Goal: Task Accomplishment & Management: Use online tool/utility

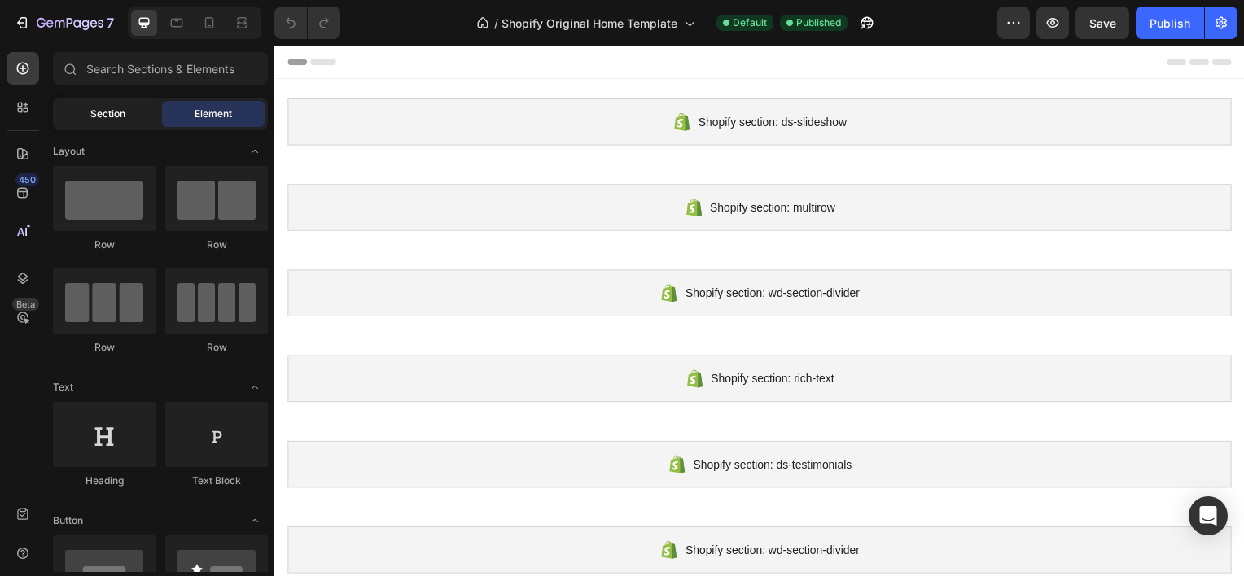
click at [94, 111] on span "Section" at bounding box center [107, 114] width 35 height 15
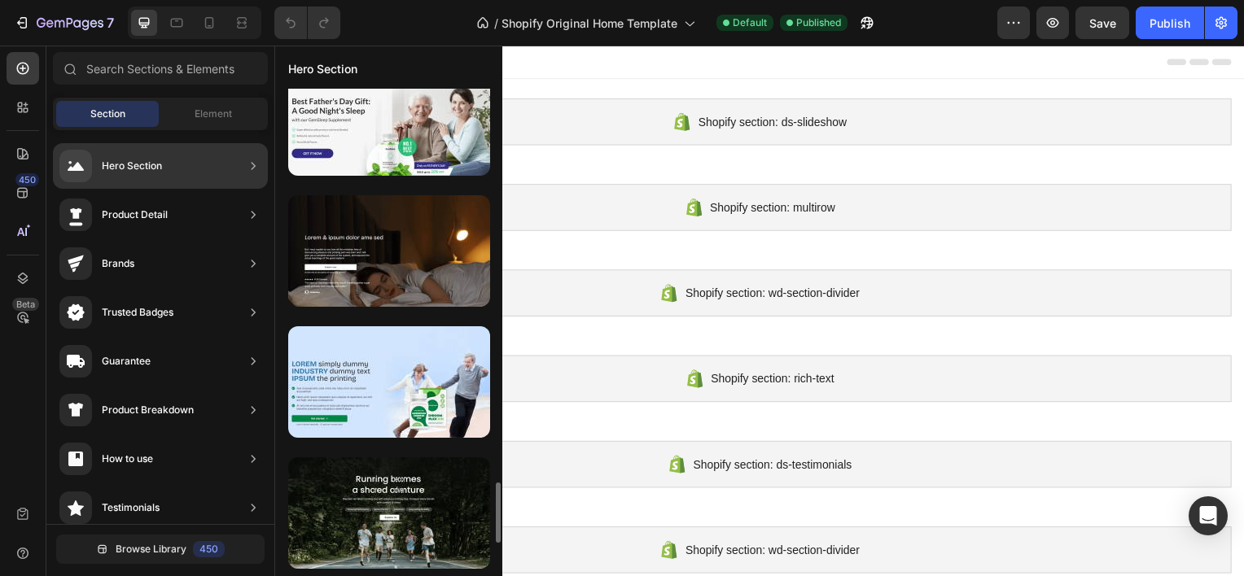
scroll to position [158, 0]
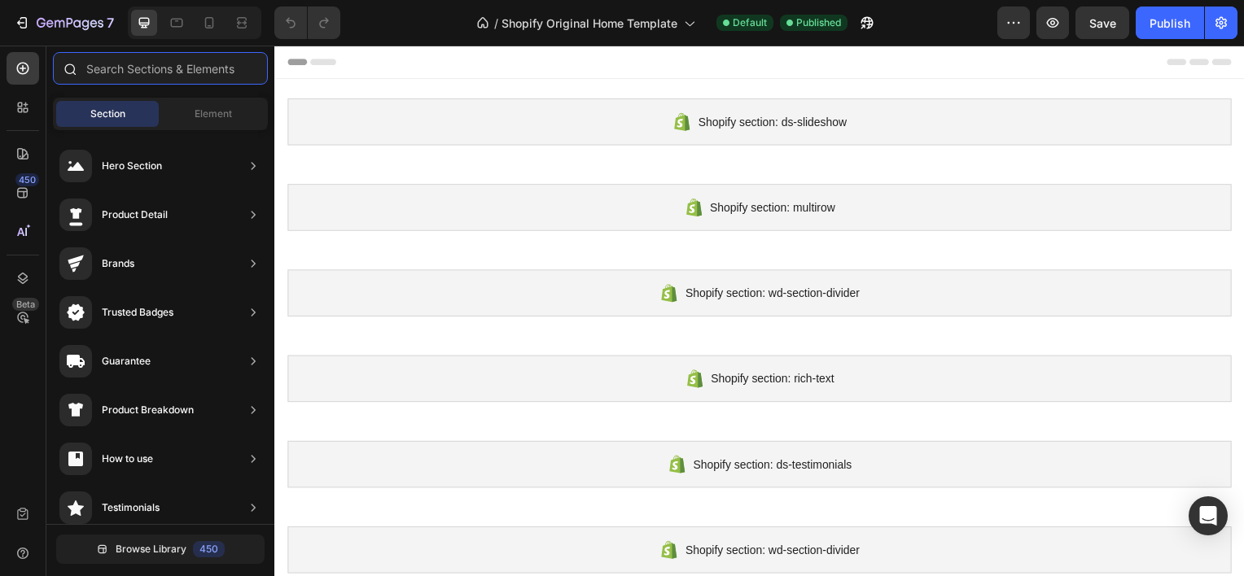
click at [163, 68] on input "text" at bounding box center [160, 68] width 215 height 33
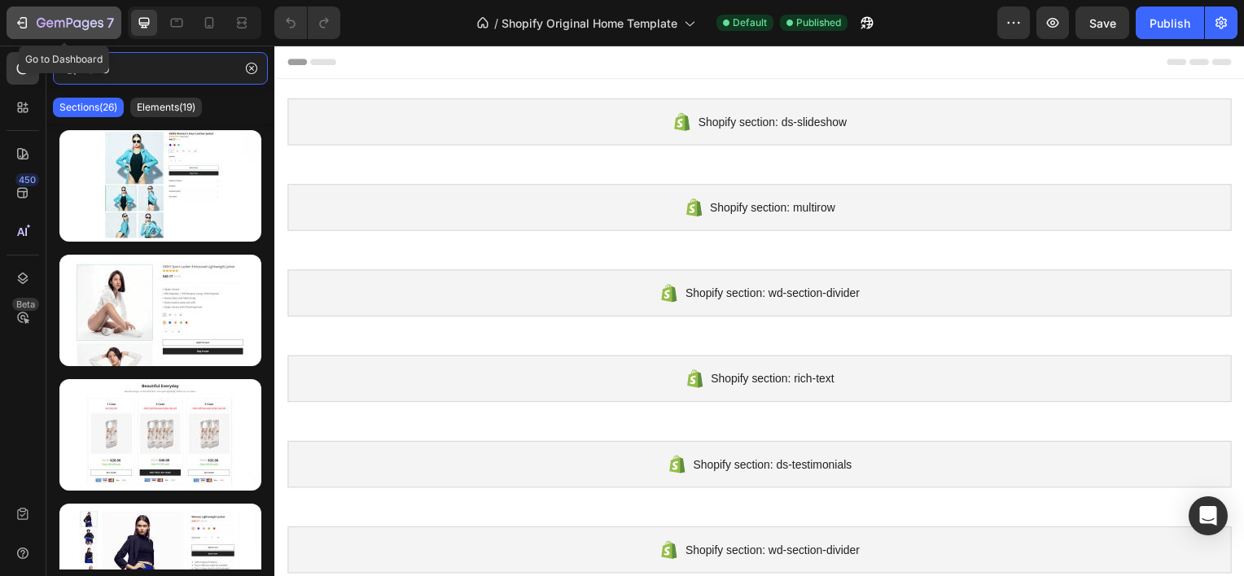
type input "CLO"
click at [24, 32] on div "7" at bounding box center [64, 23] width 100 height 20
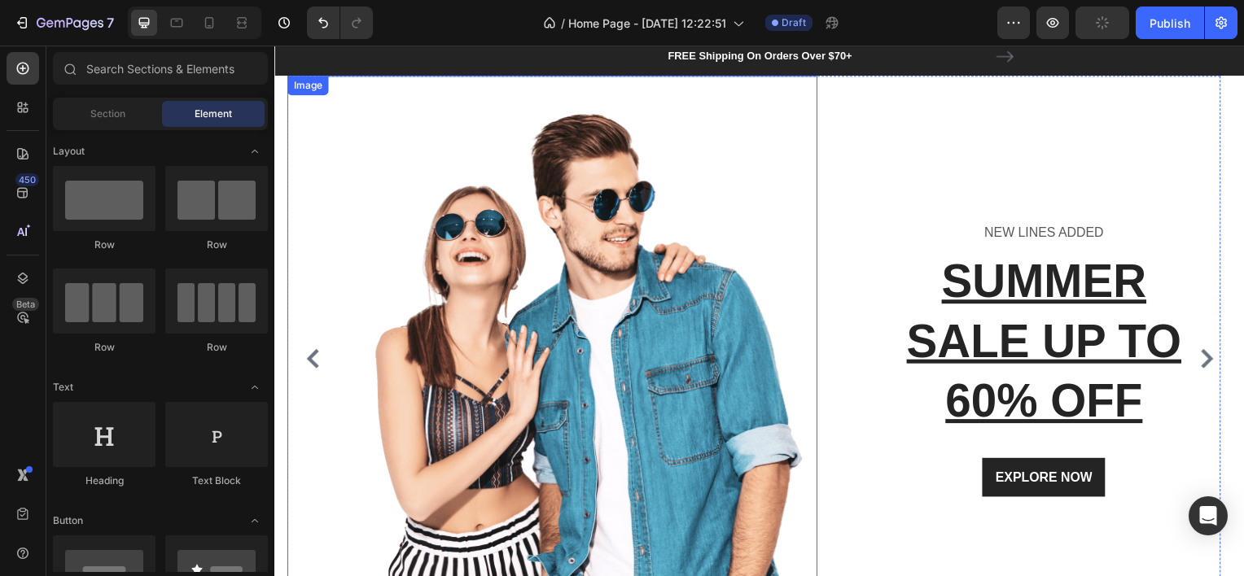
scroll to position [39, 0]
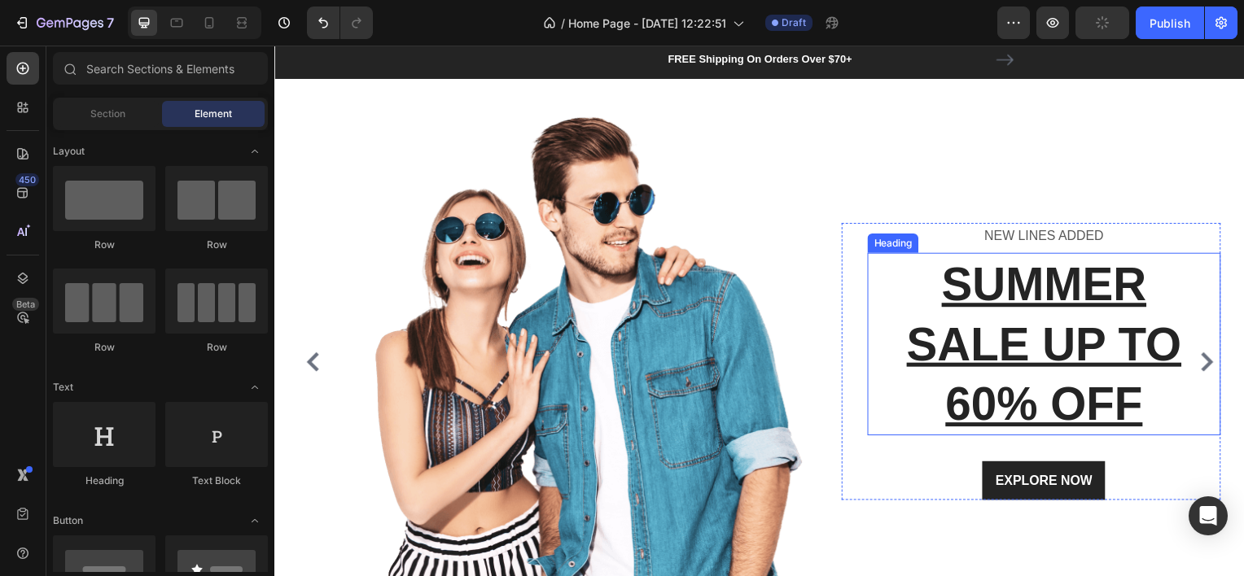
click at [997, 405] on p "SUMMER SALE UP TO 60% OFF" at bounding box center [1049, 346] width 353 height 181
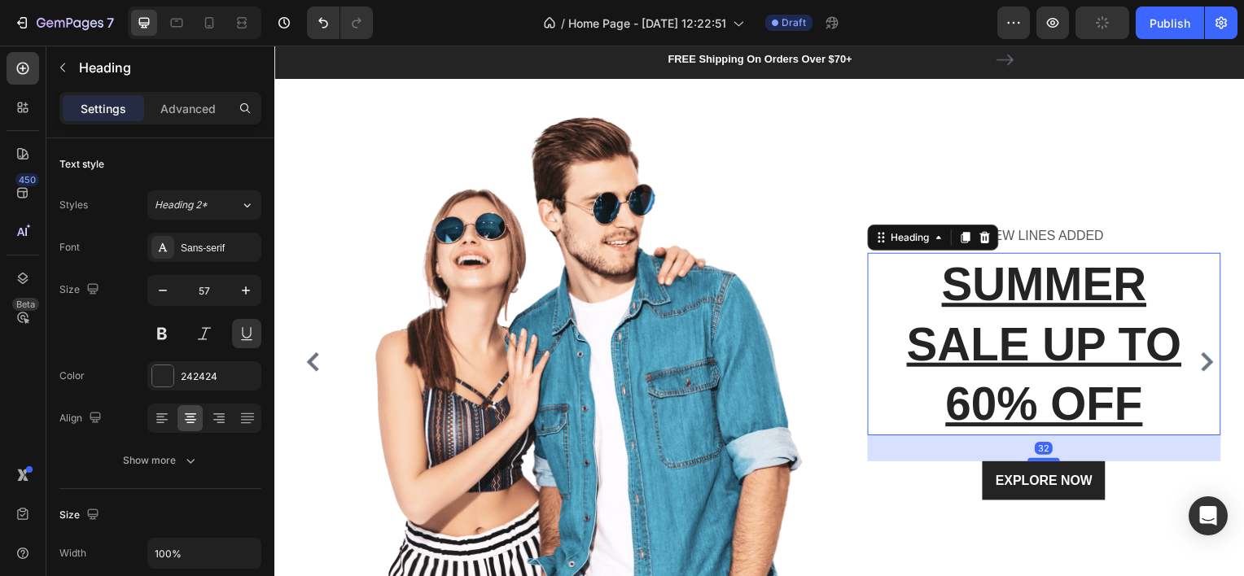
scroll to position [0, 0]
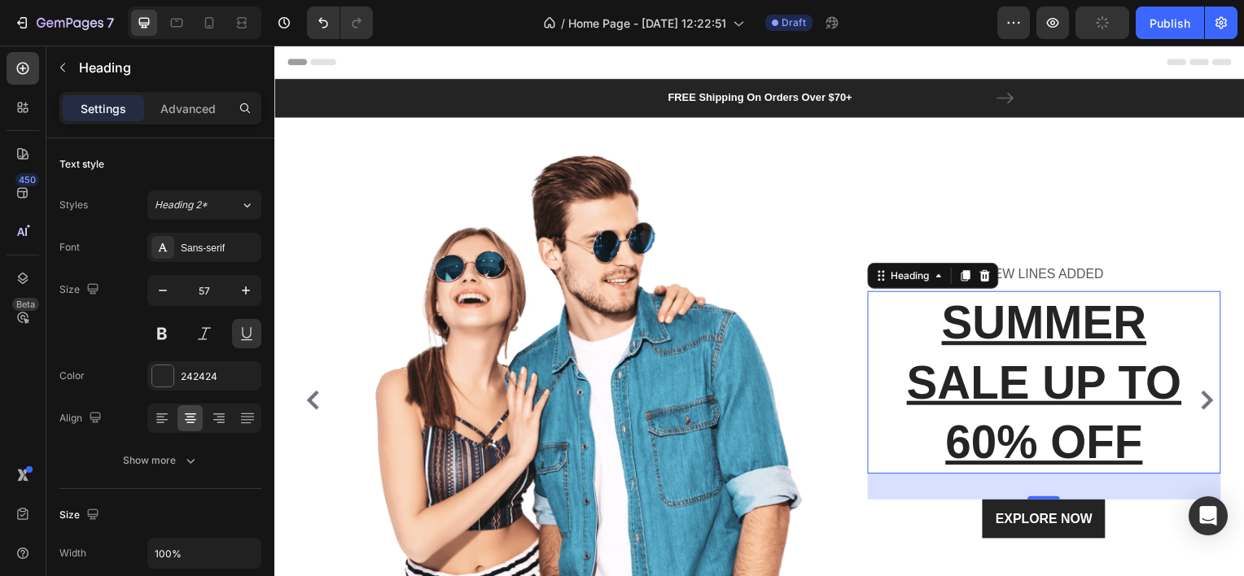
click at [991, 435] on p "SUMMER SALE UP TO 60% OFF" at bounding box center [1049, 385] width 353 height 181
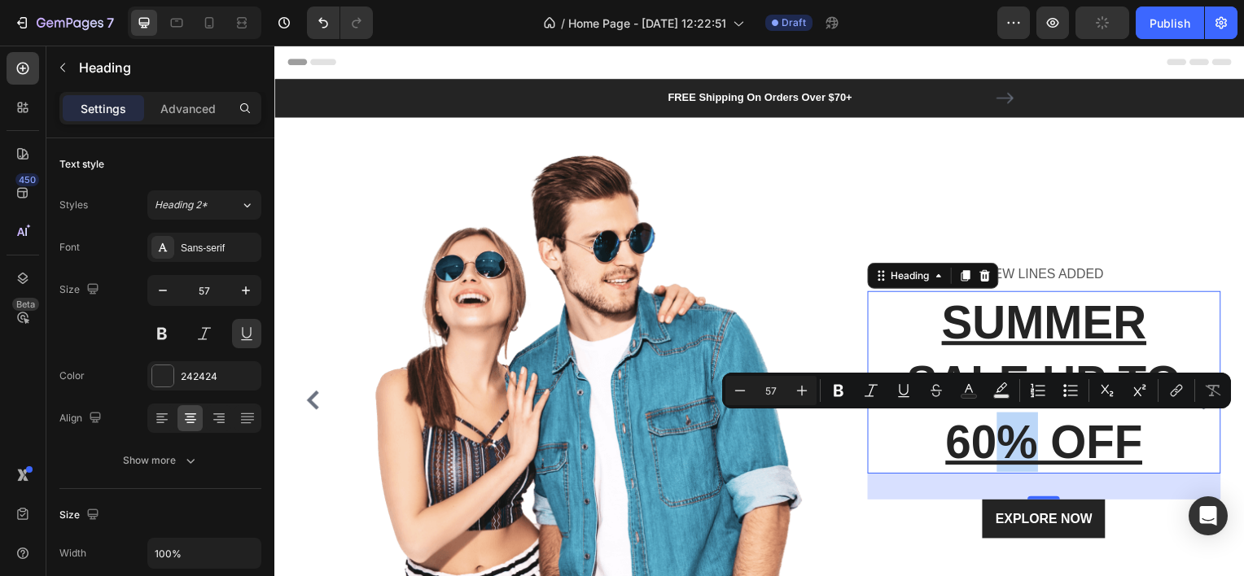
click at [991, 435] on p "SUMMER SALE UP TO 60% OFF" at bounding box center [1049, 385] width 353 height 181
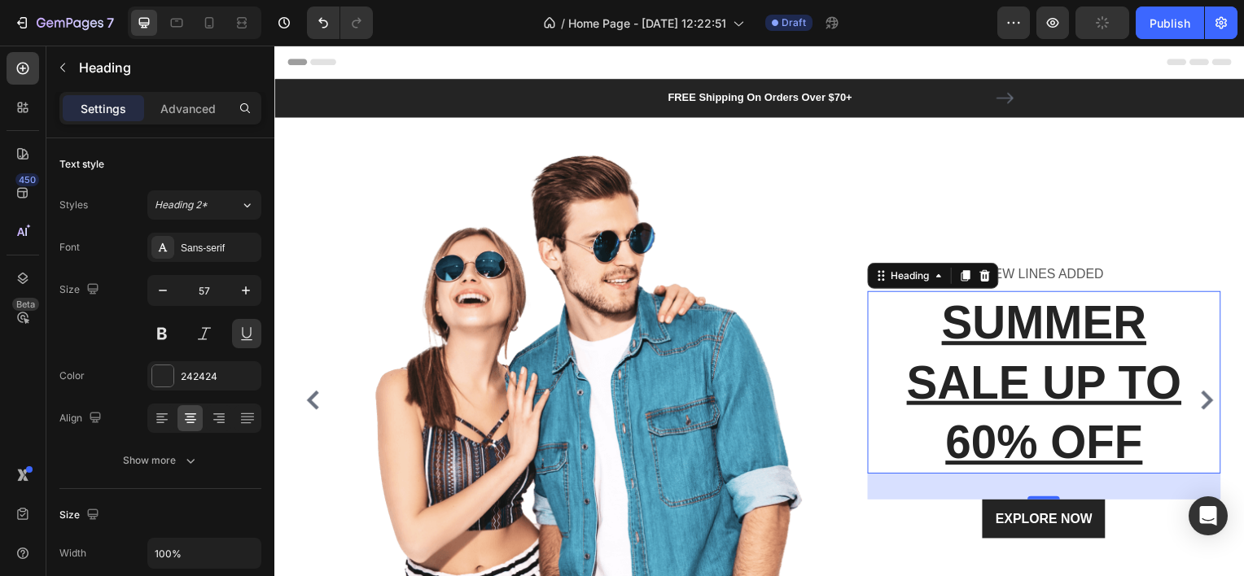
click at [991, 435] on p "SUMMER SALE UP TO 60% OFF" at bounding box center [1049, 385] width 353 height 181
click at [1152, 318] on p "SUMMER SALE UP TO 10% OFF" at bounding box center [1049, 385] width 353 height 181
click at [1121, 377] on p "⁠⁠⁠⁠⁠⁠⁠LAUNCH SALE UP TO 10% OFF" at bounding box center [1049, 385] width 353 height 181
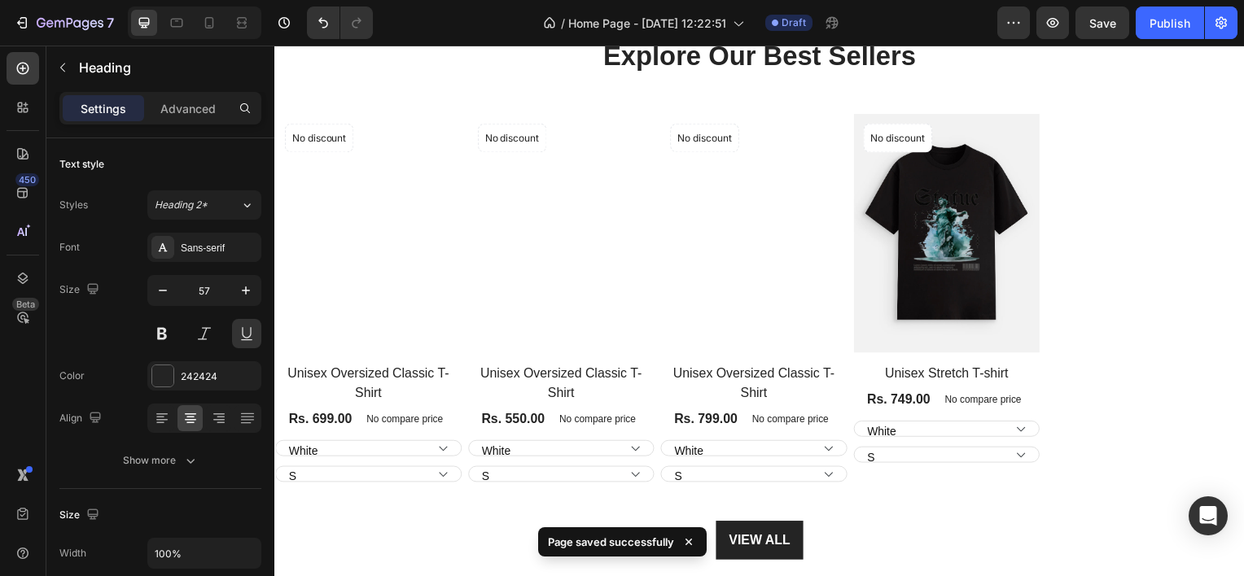
scroll to position [711, 0]
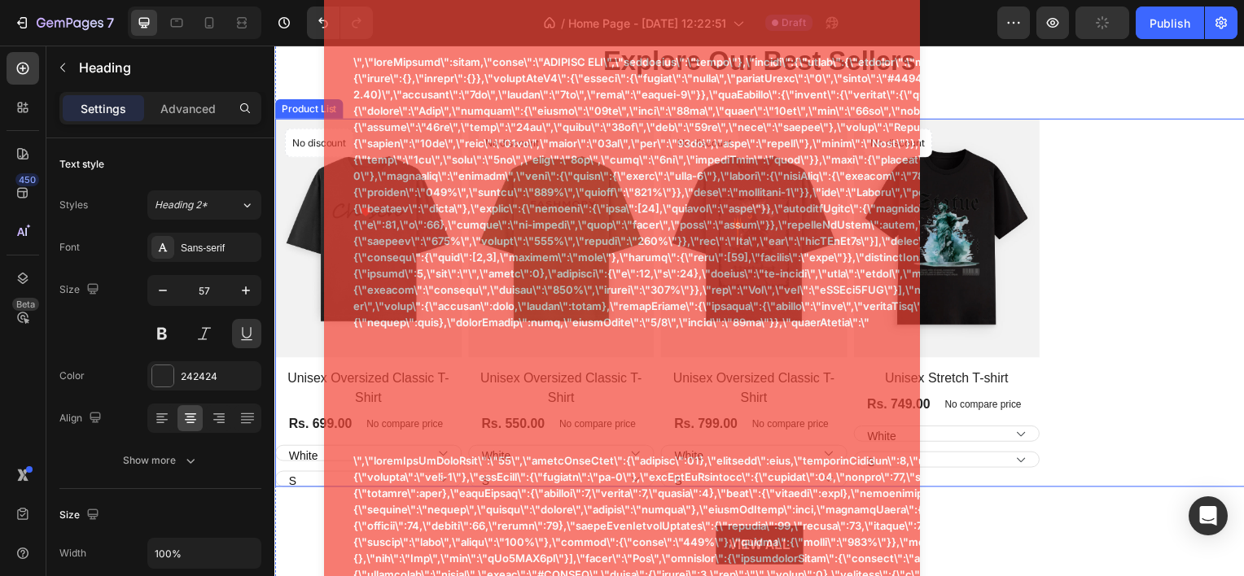
click at [1128, 129] on div "Product Images No discount Not be displayed when published Product Badge Row Un…" at bounding box center [762, 304] width 977 height 371
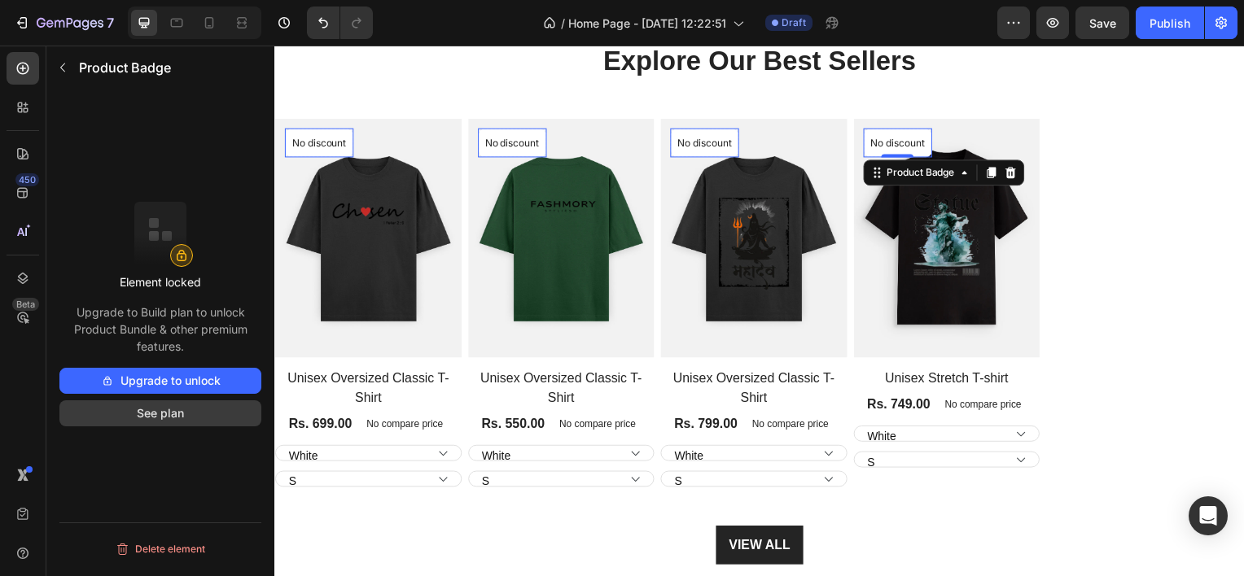
click at [169, 410] on button "See plan" at bounding box center [160, 414] width 202 height 26
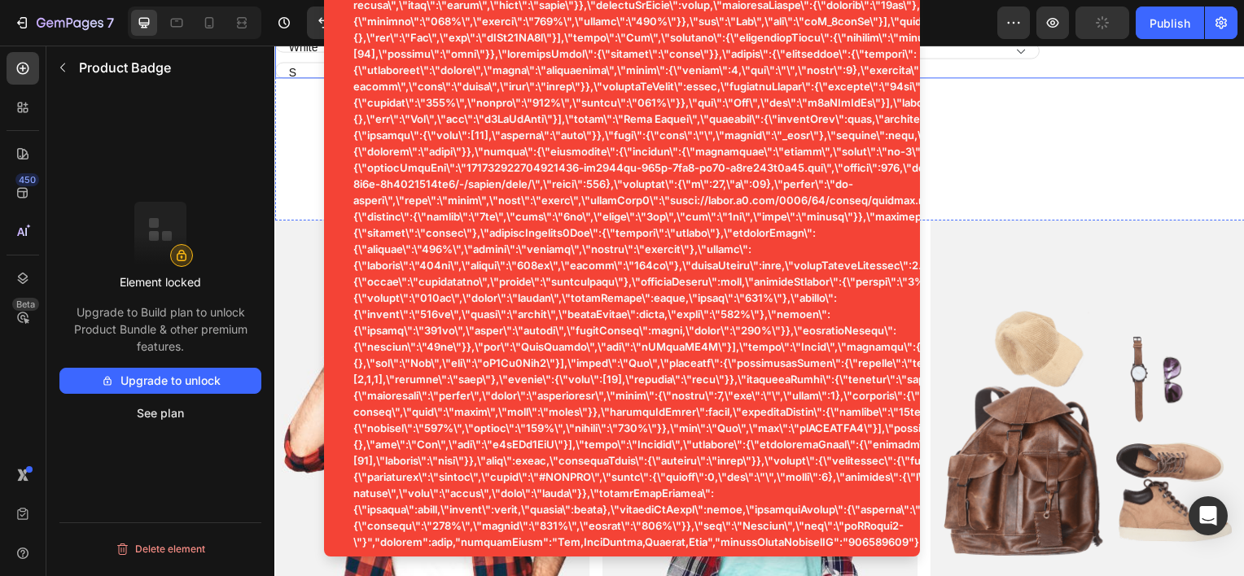
scroll to position [1323, 0]
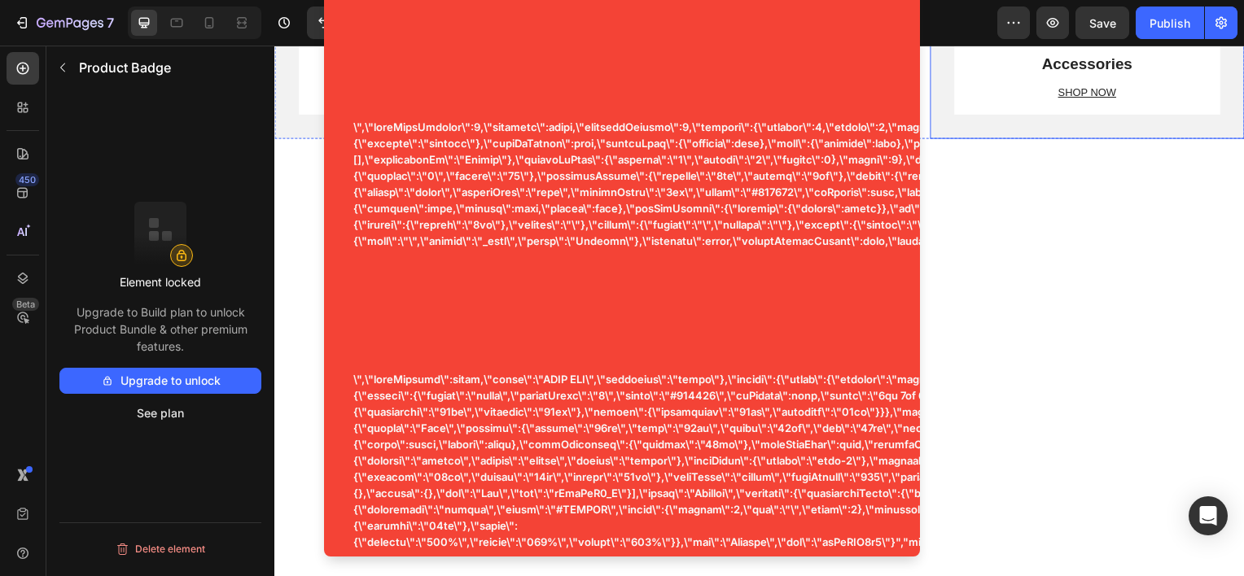
scroll to position [824, 0]
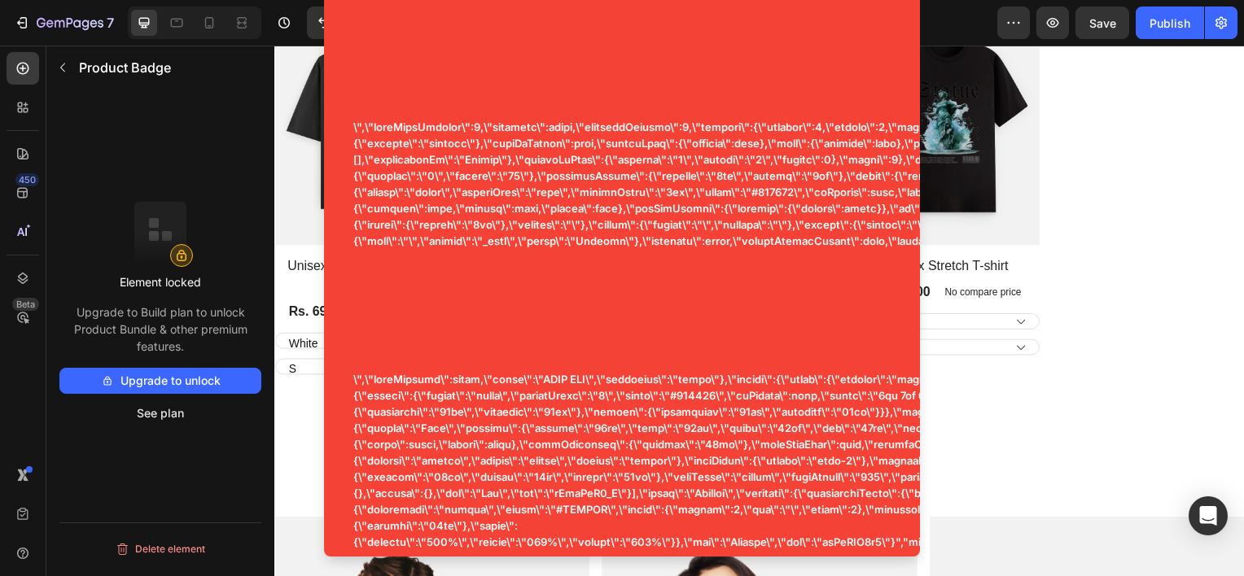
scroll to position [1182, 0]
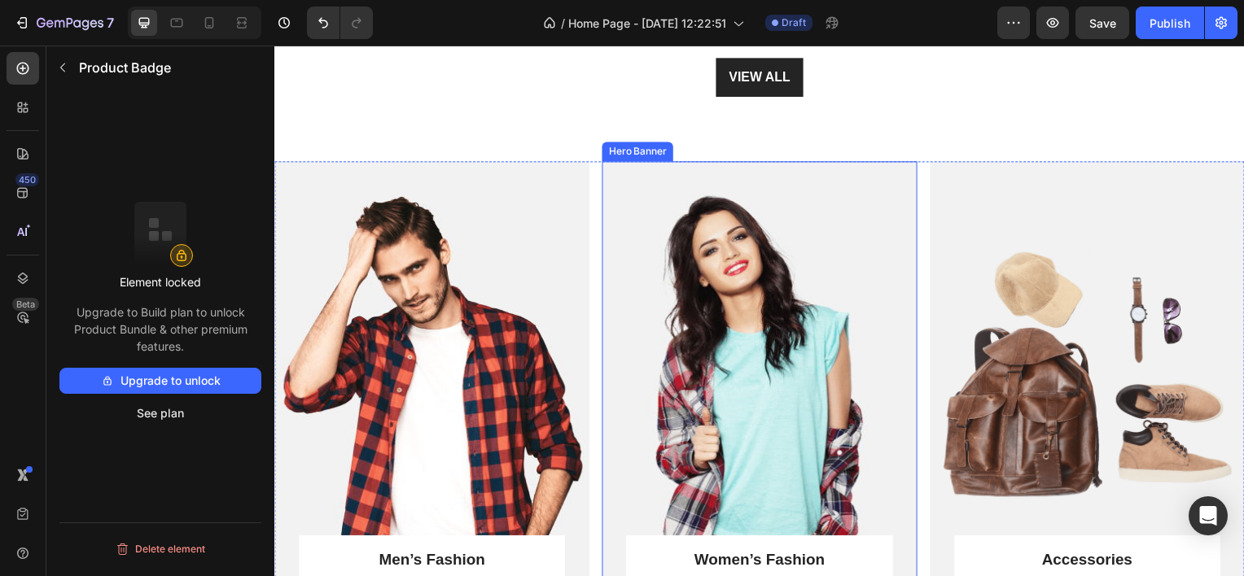
click at [717, 257] on div "Overlay" at bounding box center [762, 400] width 317 height 476
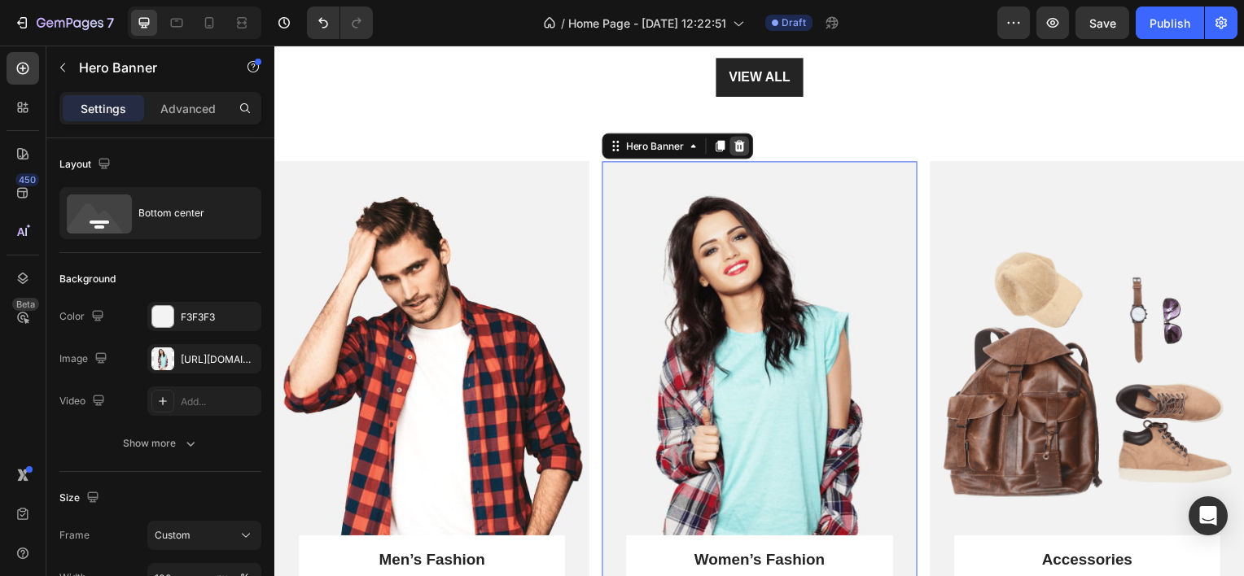
click at [743, 147] on icon at bounding box center [742, 146] width 13 height 13
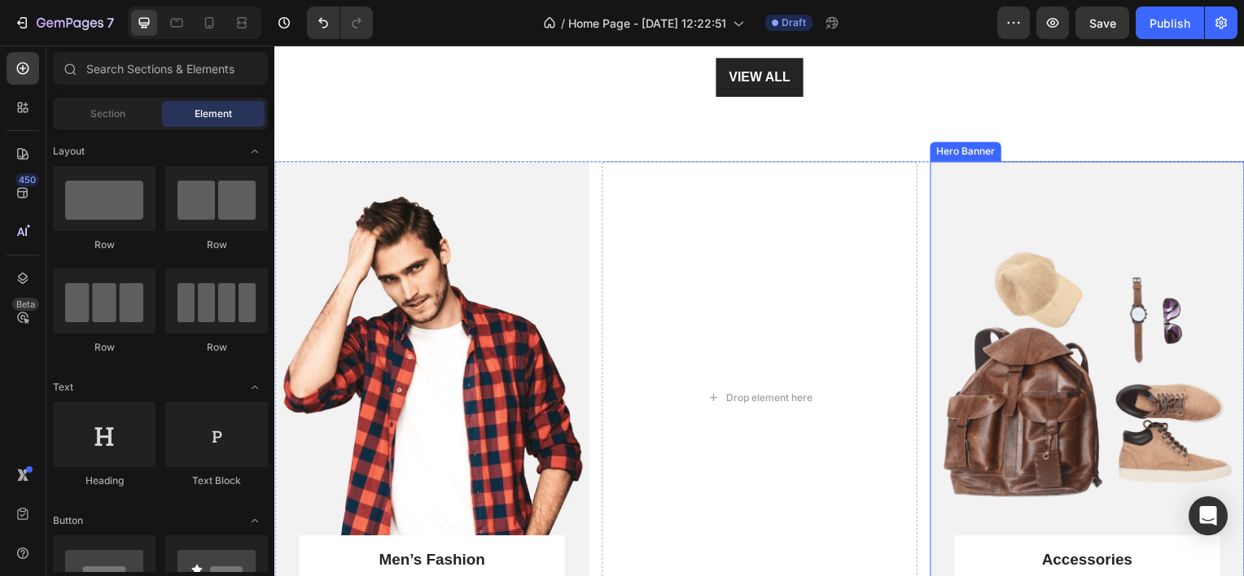
click at [1009, 235] on div "Overlay" at bounding box center [1093, 400] width 317 height 476
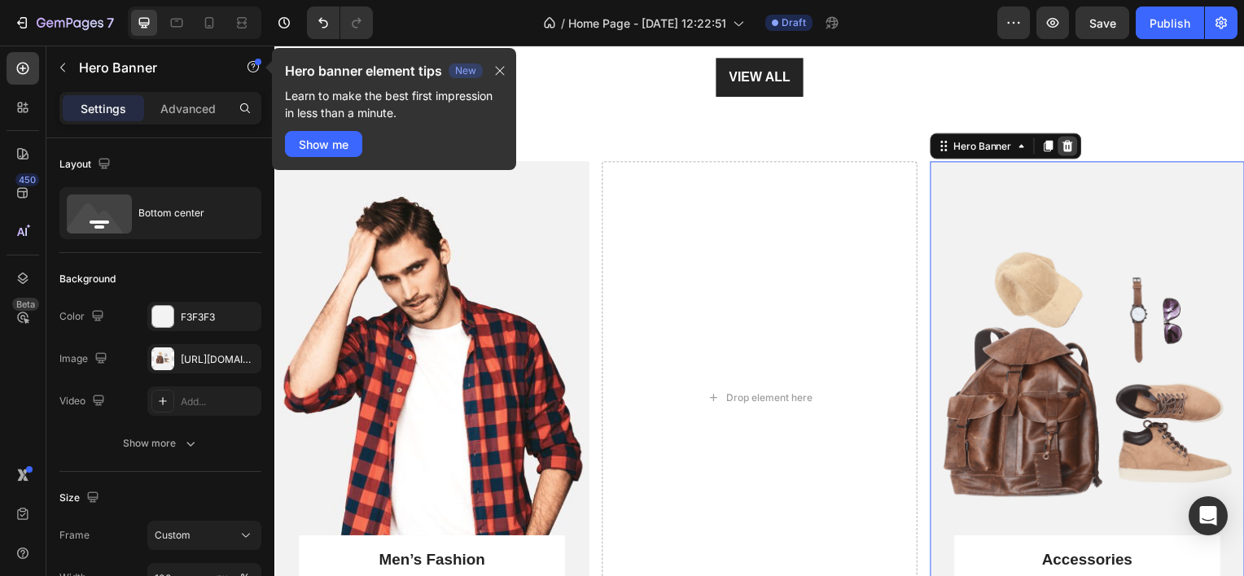
click at [1068, 140] on icon at bounding box center [1073, 146] width 13 height 13
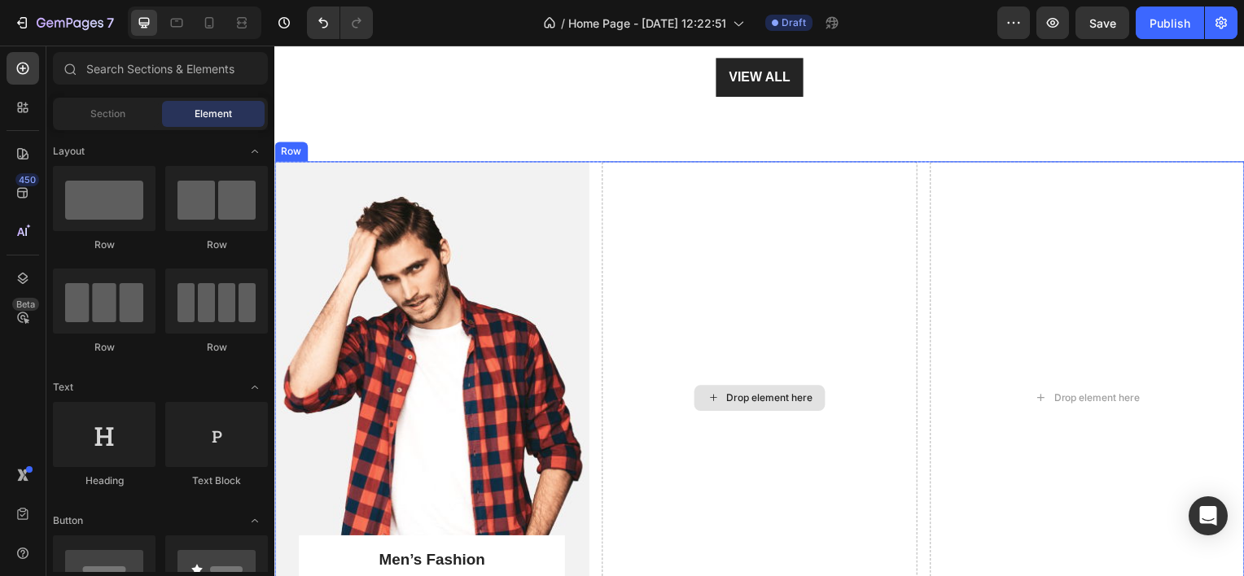
click at [671, 278] on div "Drop element here" at bounding box center [762, 400] width 317 height 476
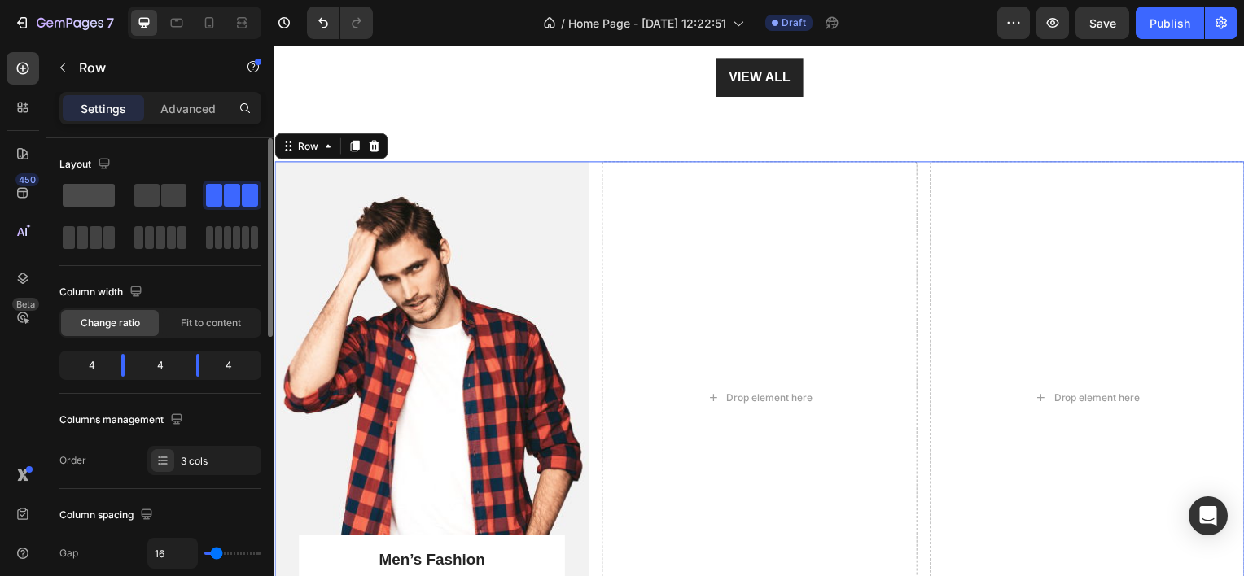
click at [74, 191] on span at bounding box center [89, 195] width 52 height 23
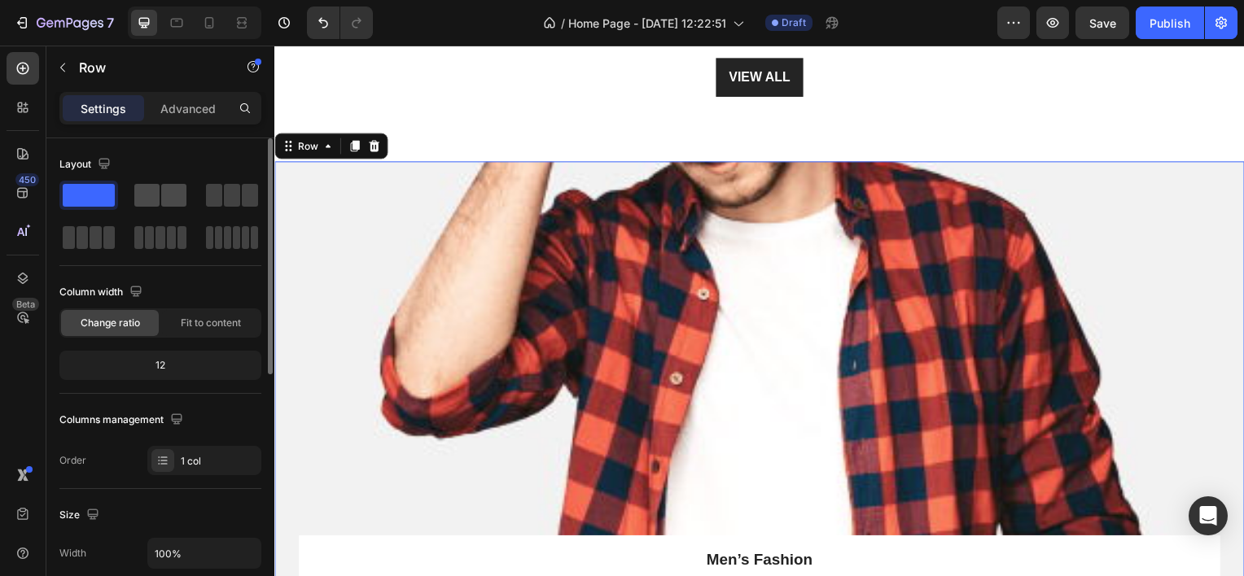
click at [155, 189] on span at bounding box center [146, 195] width 25 height 23
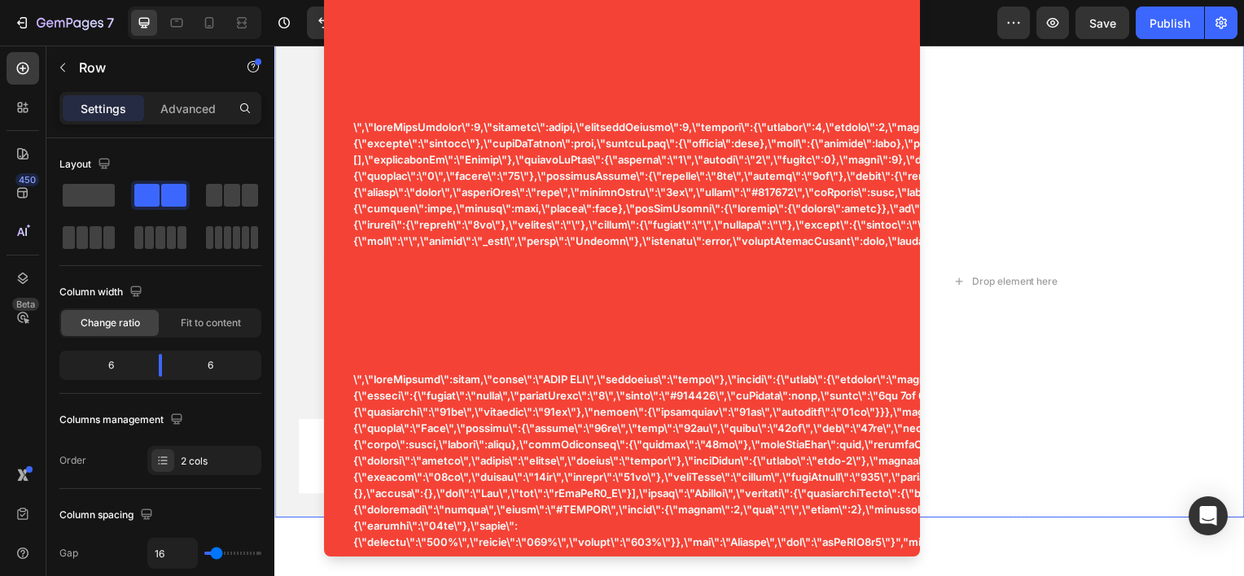
scroll to position [1250, 0]
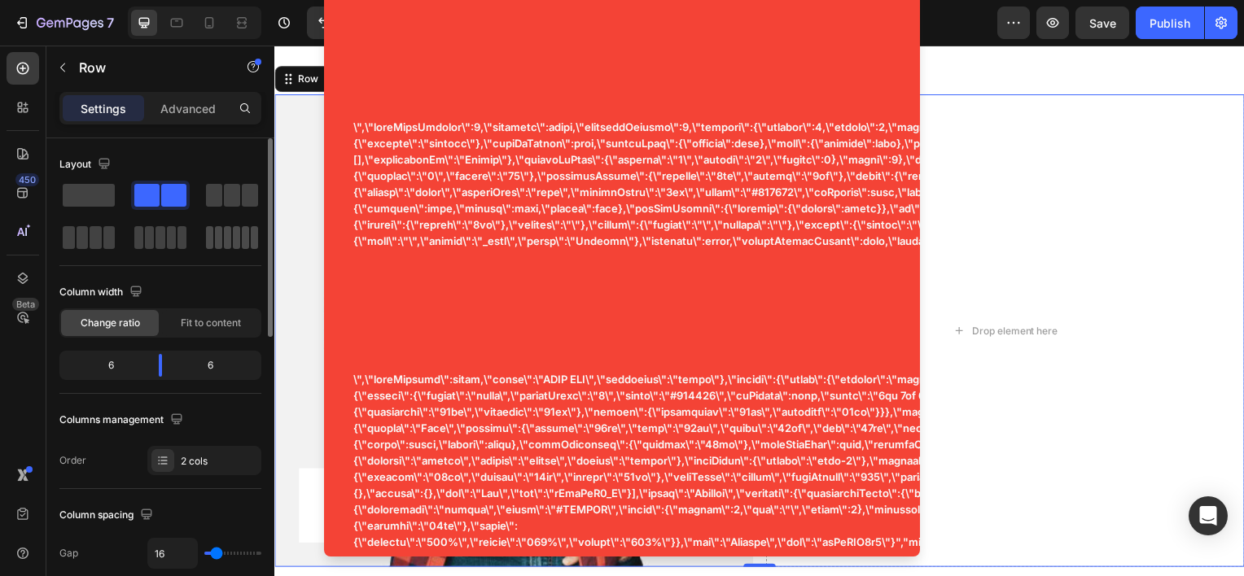
click at [216, 230] on span at bounding box center [218, 237] width 7 height 23
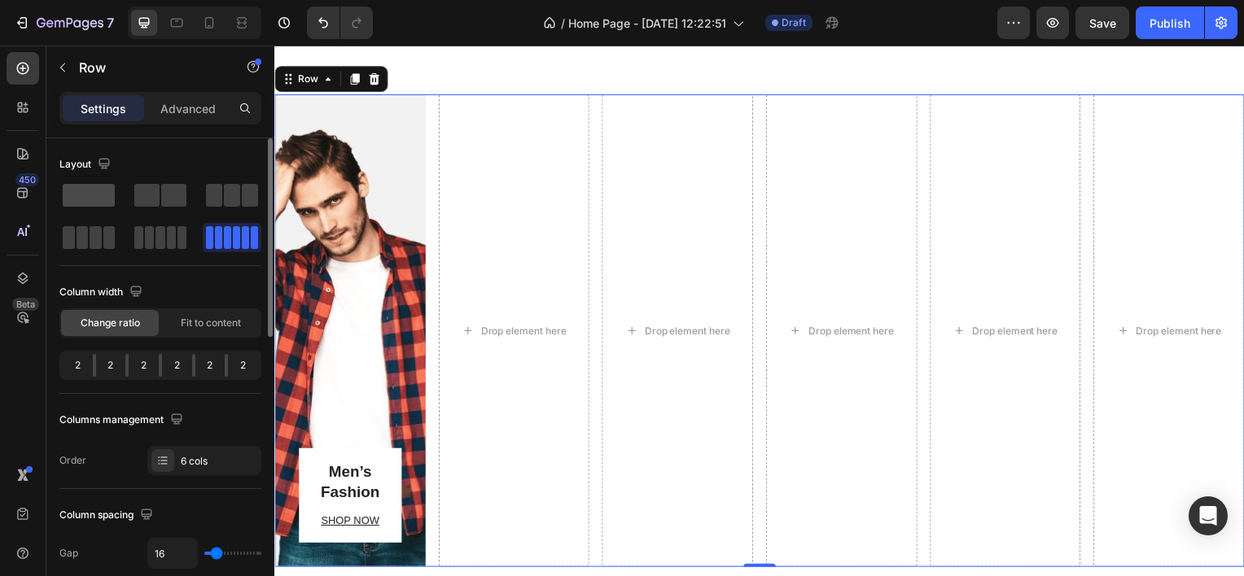
click at [89, 194] on span at bounding box center [89, 195] width 52 height 23
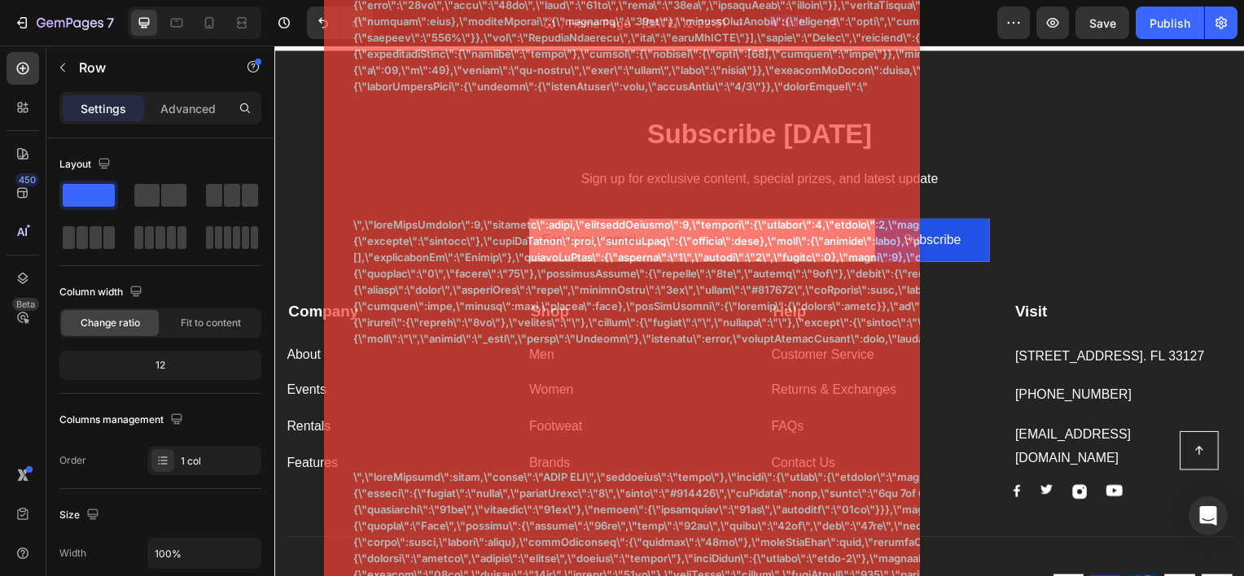
scroll to position [2562, 0]
